Goal: Information Seeking & Learning: Check status

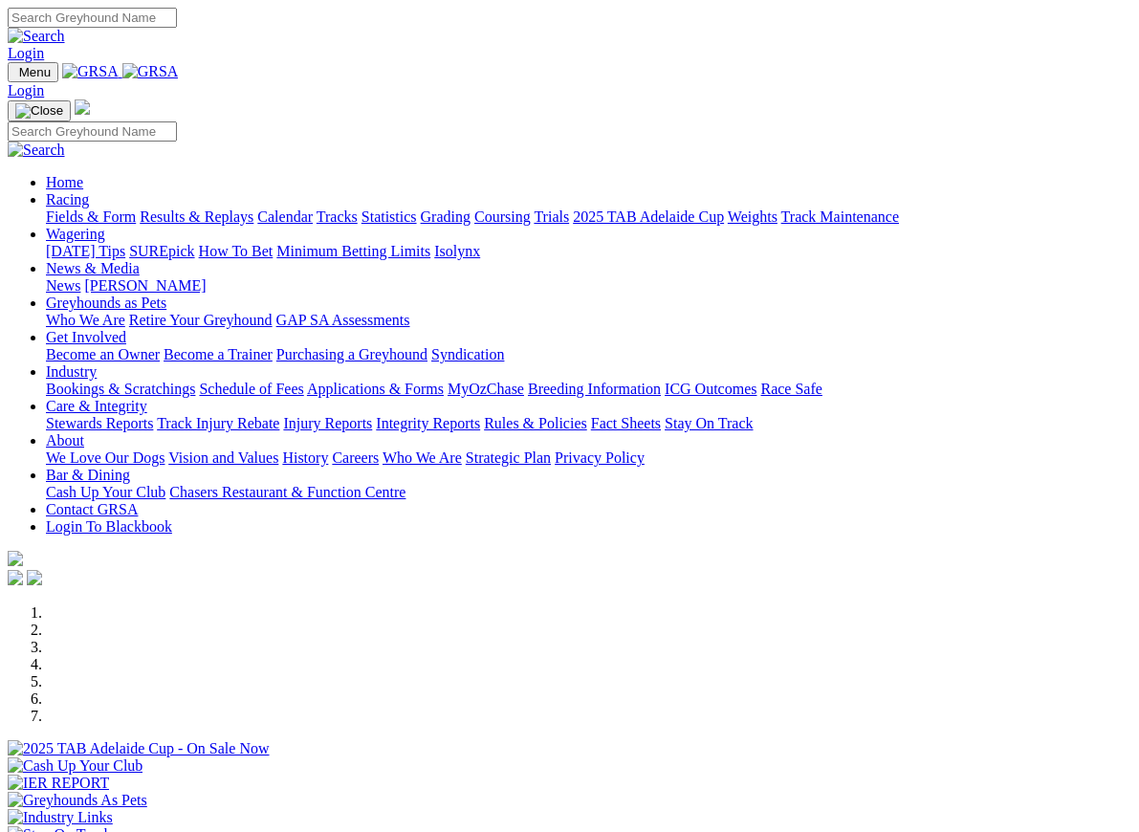
scroll to position [534, 0]
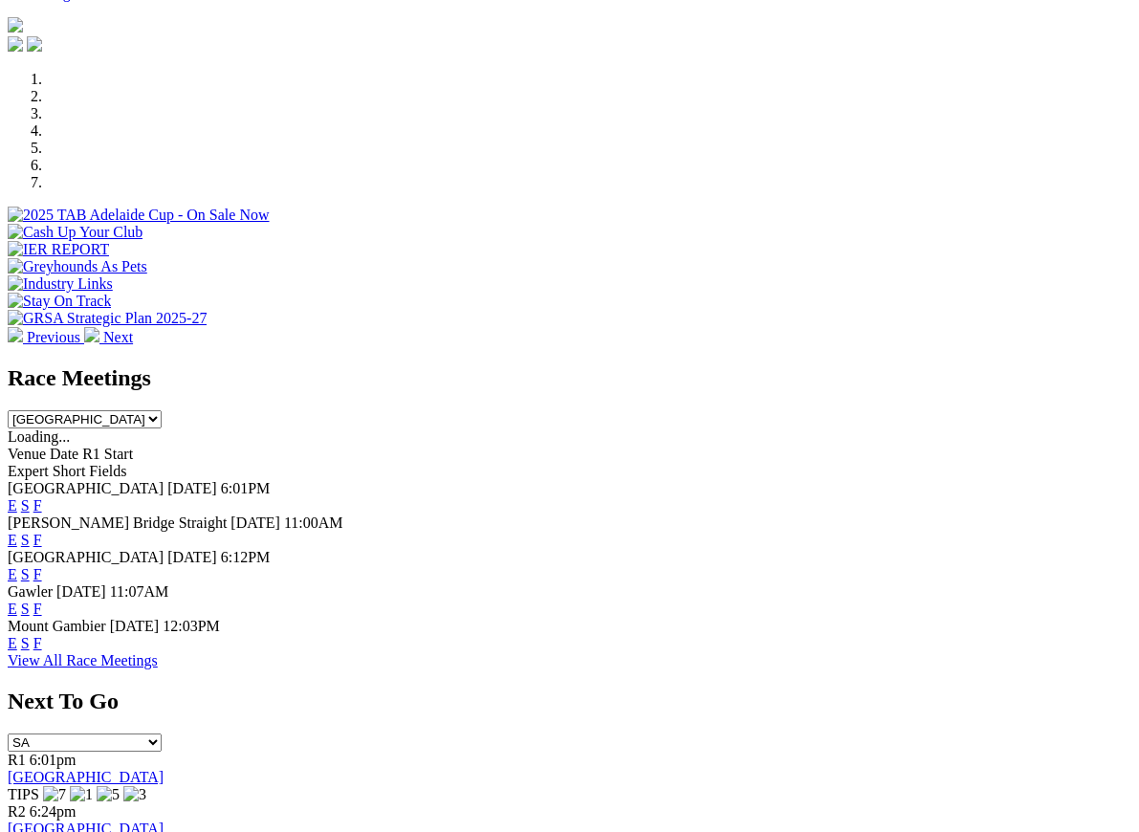
click at [42, 635] on link "F" at bounding box center [37, 643] width 9 height 16
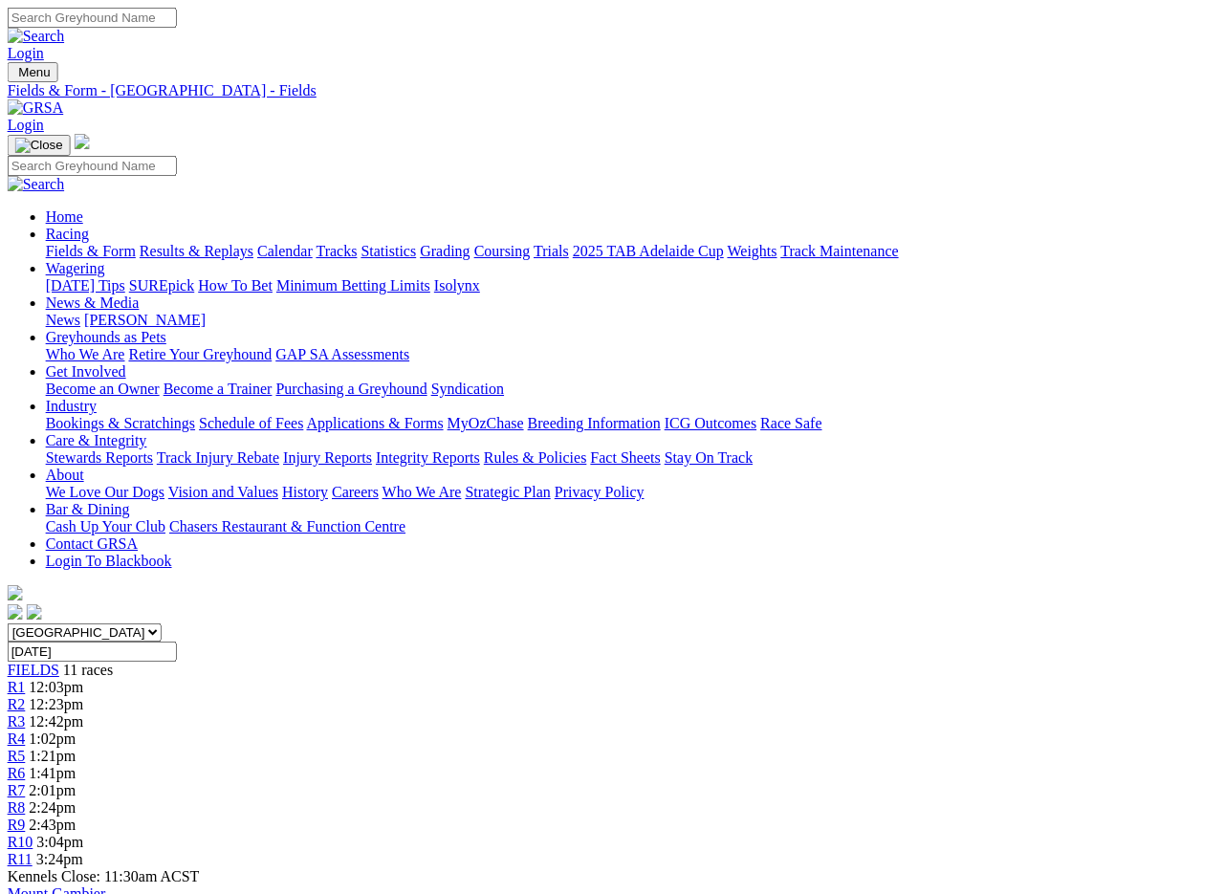
scroll to position [0, 30]
click at [57, 243] on link "Fields & Form" at bounding box center [91, 251] width 90 height 16
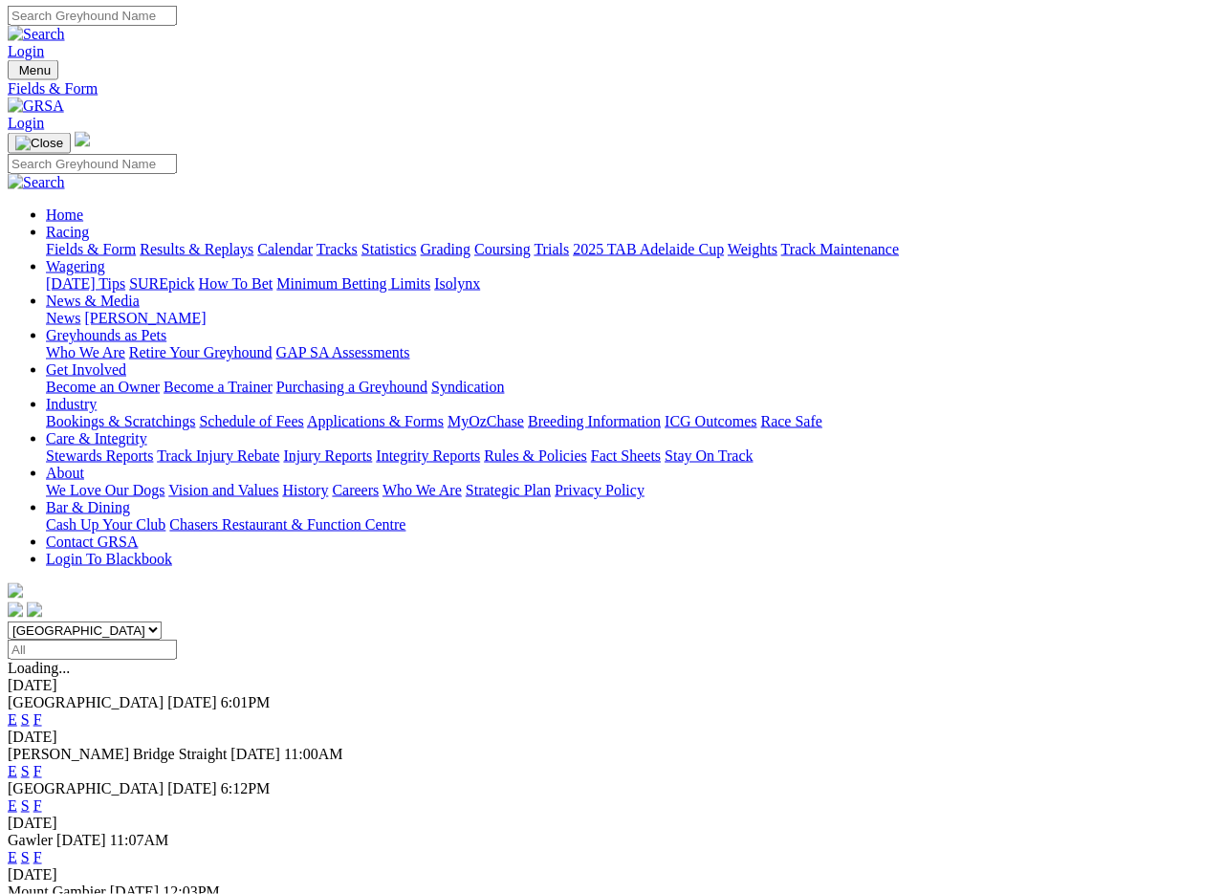
scroll to position [3, 0]
click at [42, 762] on link "F" at bounding box center [37, 770] width 9 height 16
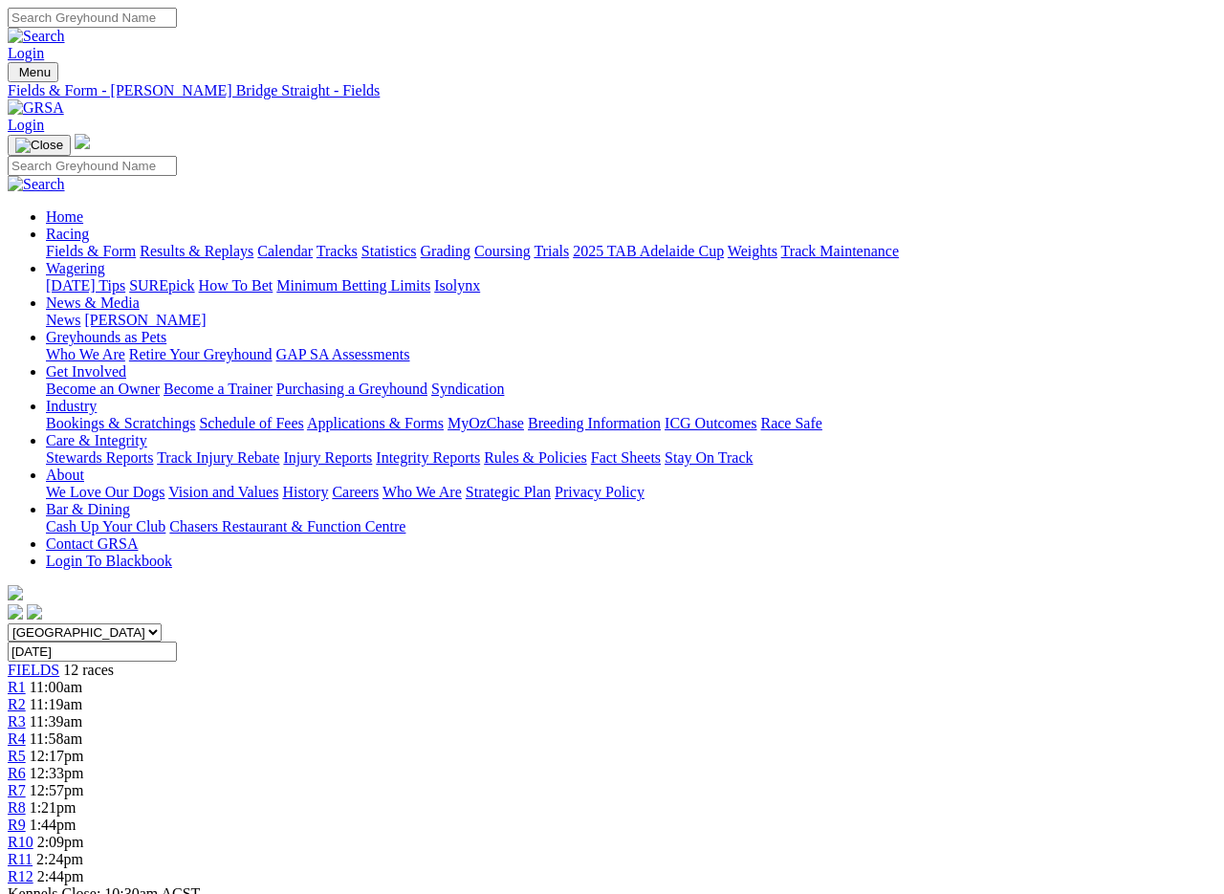
click at [68, 243] on link "Fields & Form" at bounding box center [91, 251] width 90 height 16
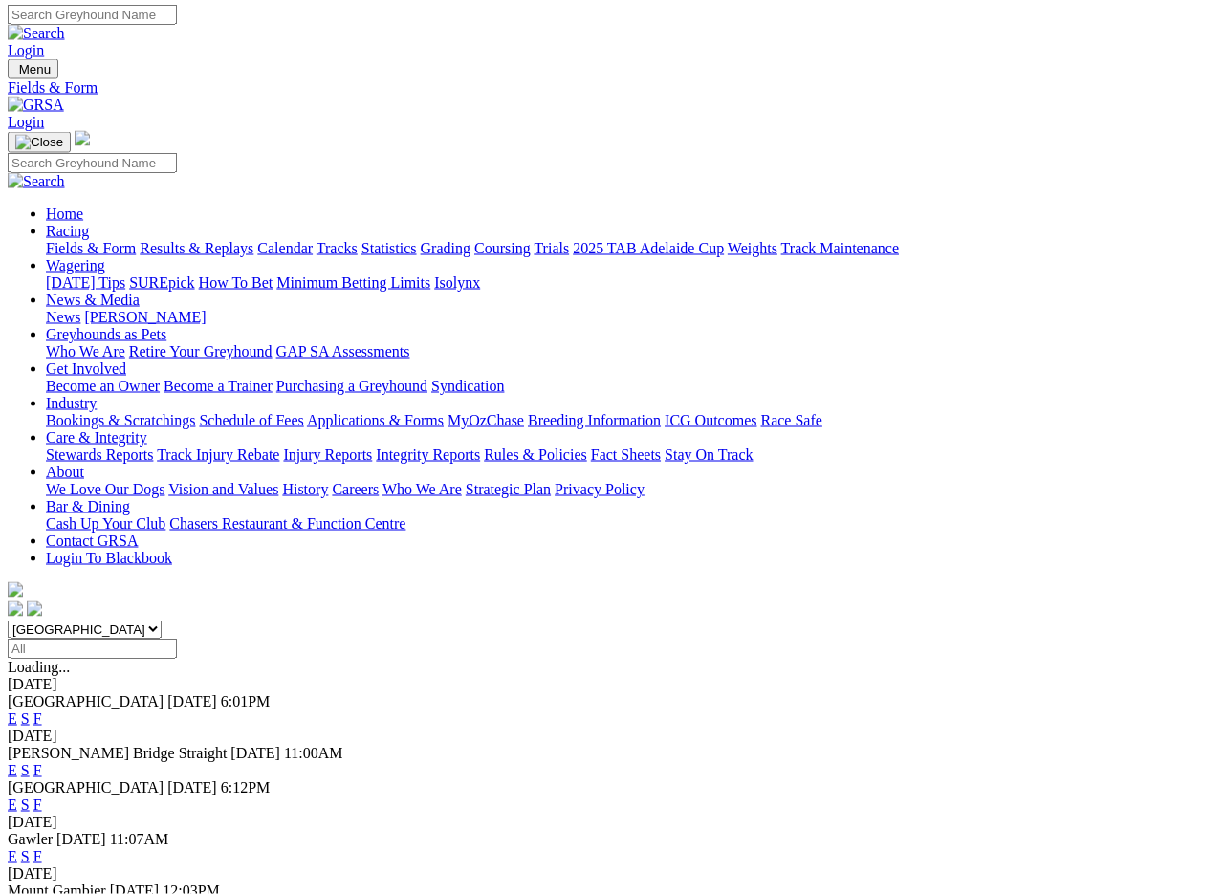
scroll to position [3, 0]
click at [42, 796] on link "F" at bounding box center [37, 856] width 9 height 16
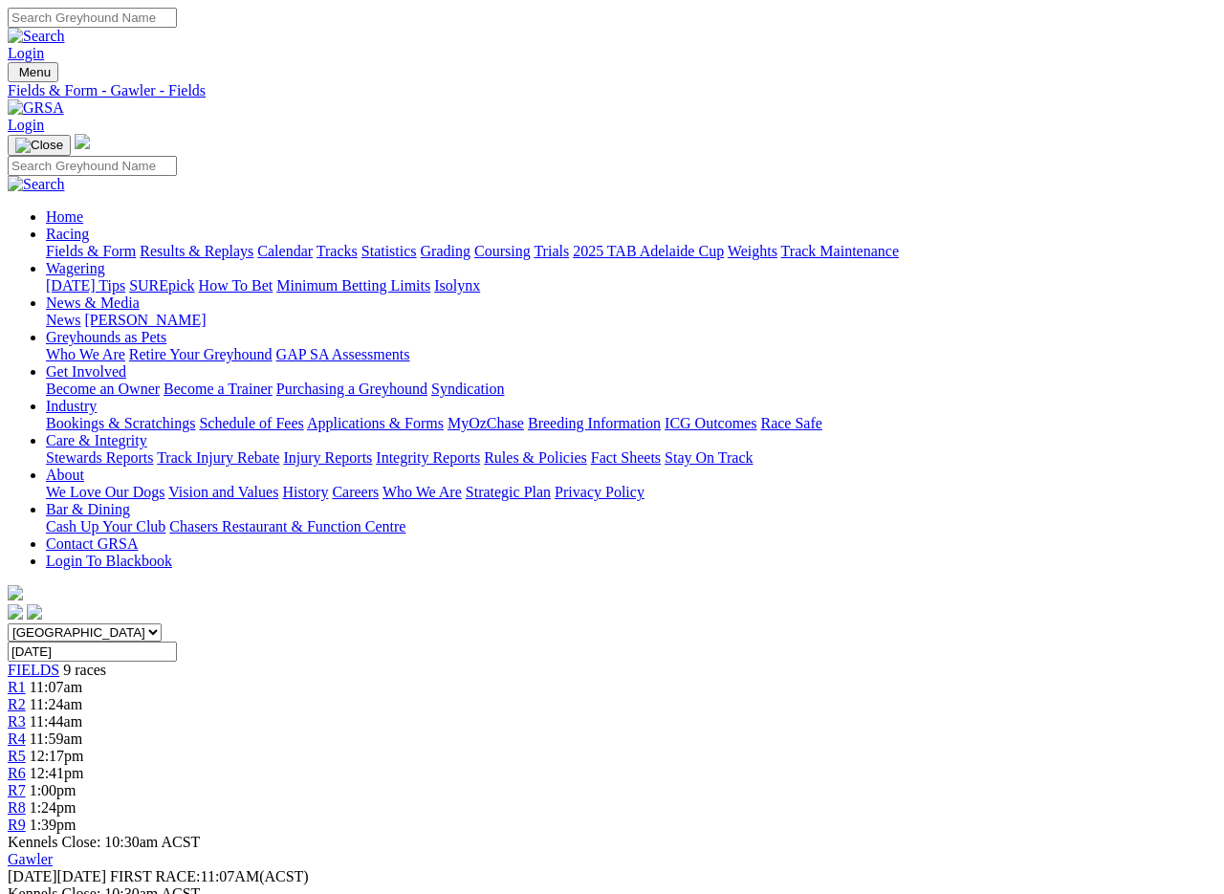
click at [90, 243] on link "Fields & Form" at bounding box center [91, 251] width 90 height 16
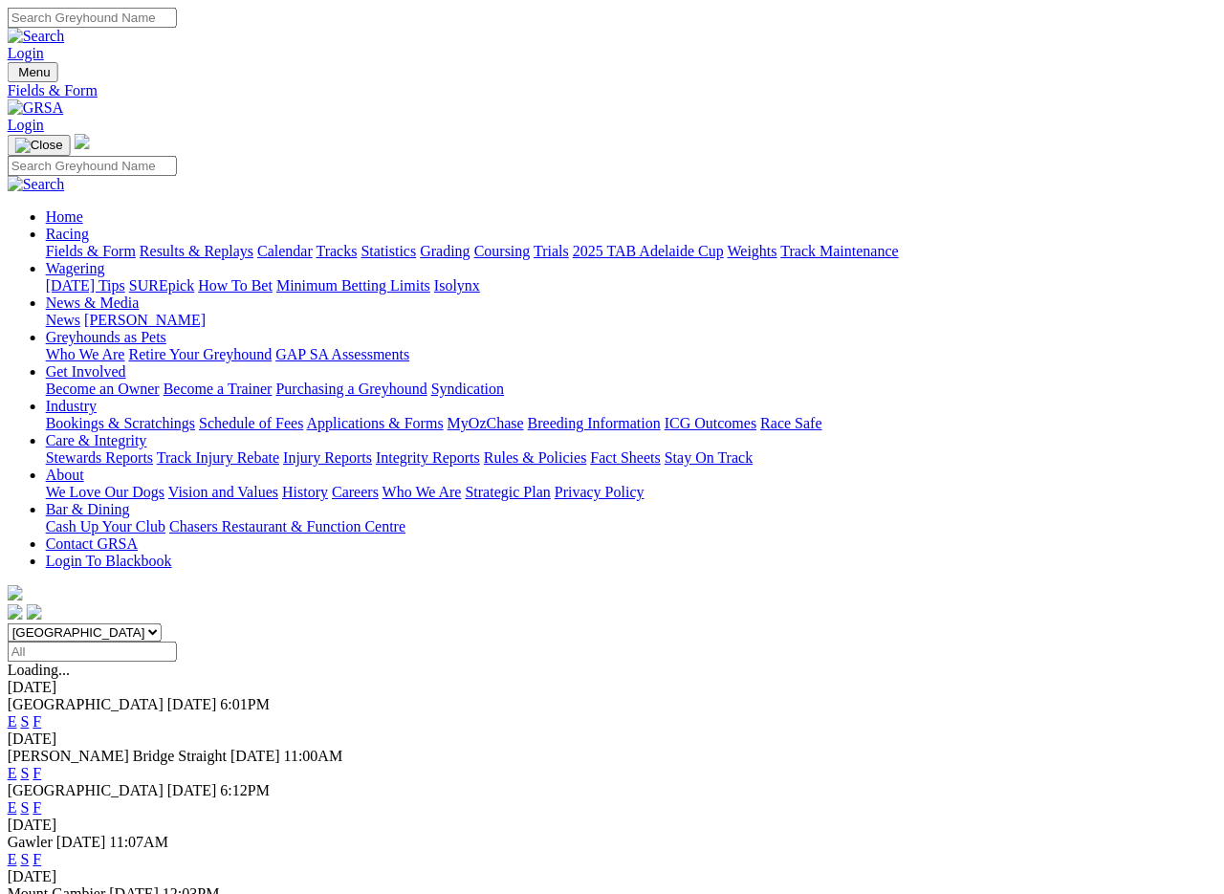
scroll to position [0, 15]
click at [213, 243] on link "Results & Replays" at bounding box center [197, 251] width 114 height 16
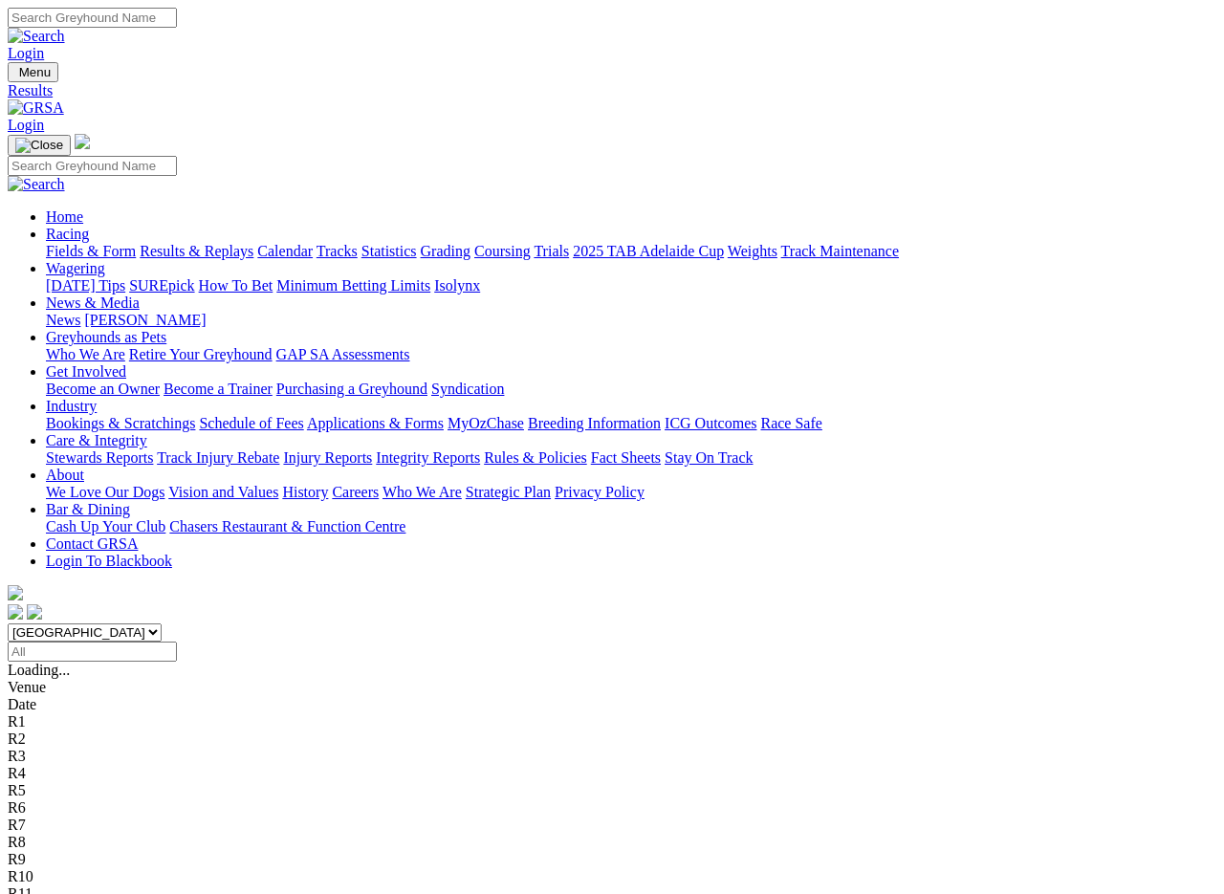
scroll to position [3, 0]
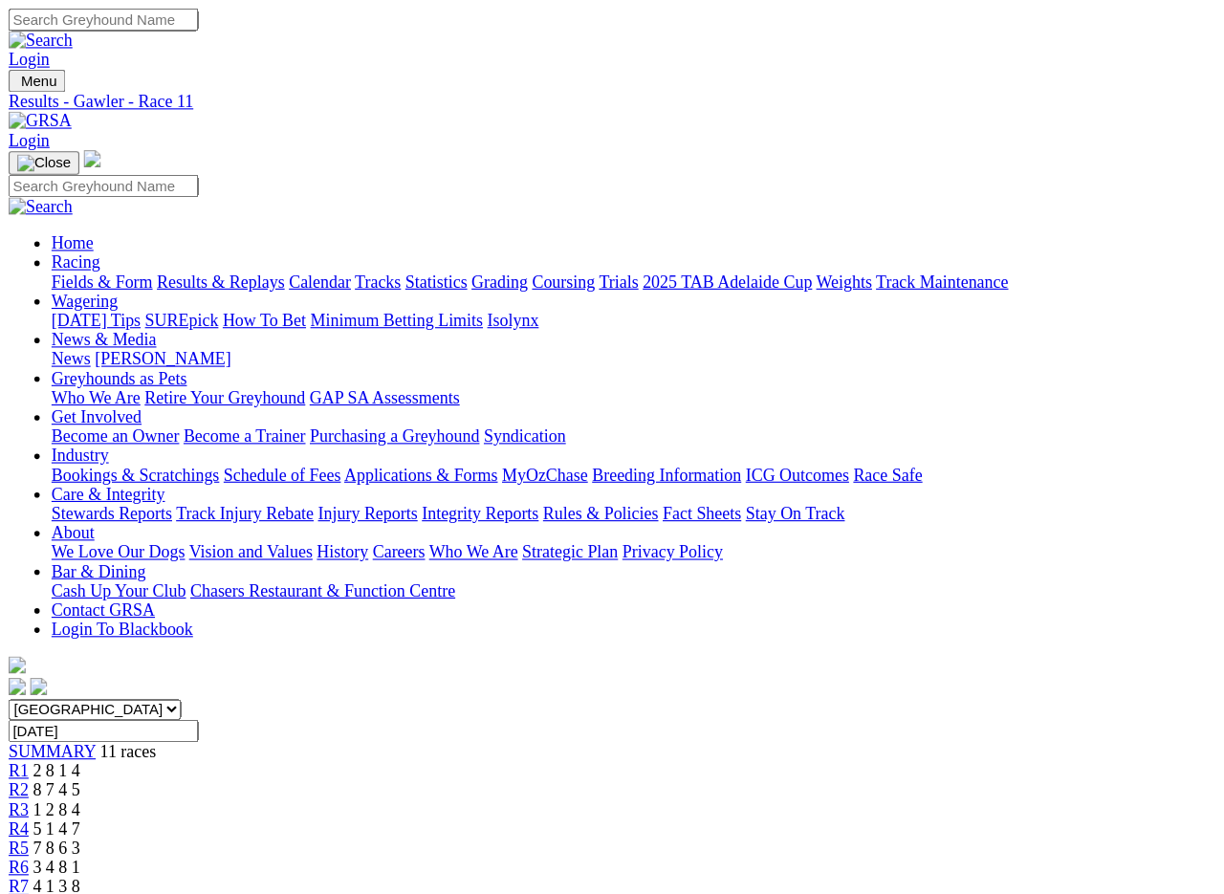
scroll to position [3, 0]
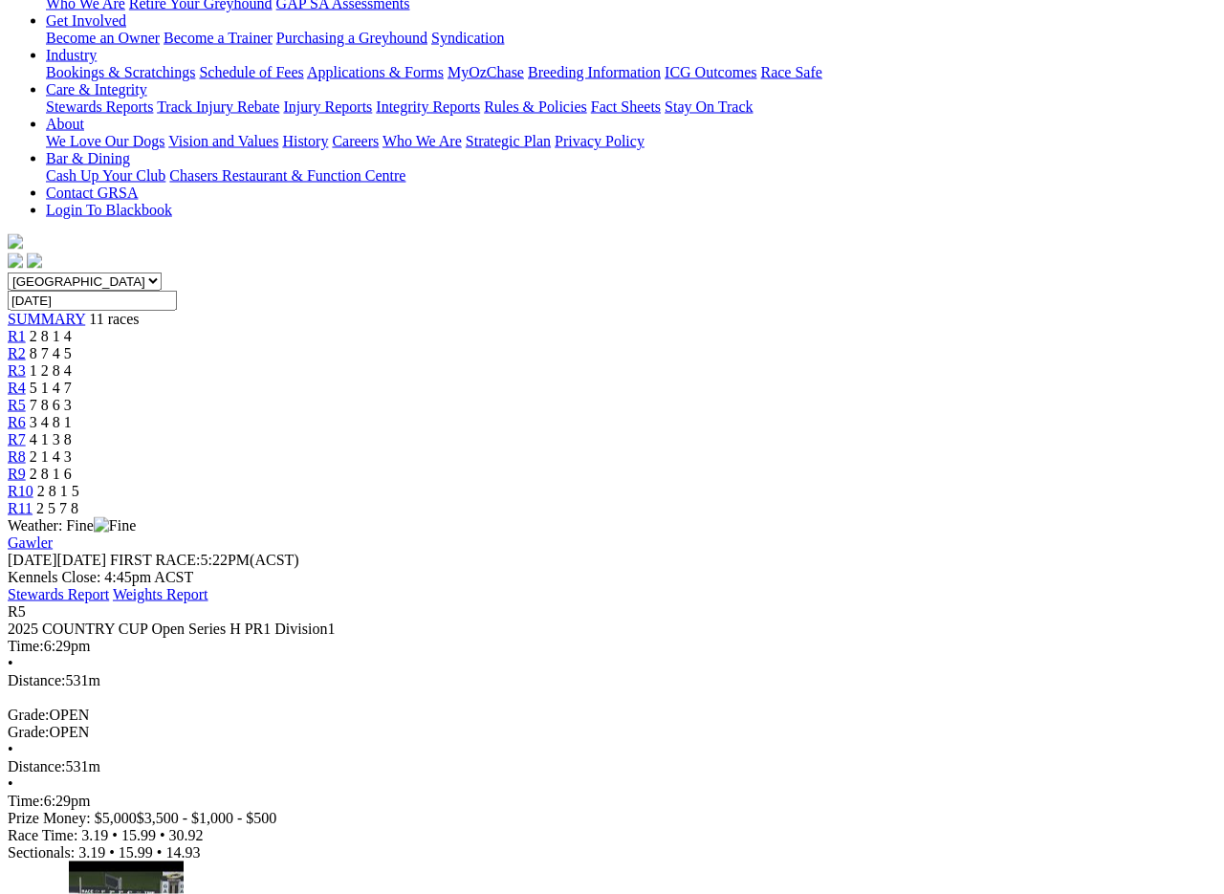
scroll to position [352, 0]
